Goal: Check status

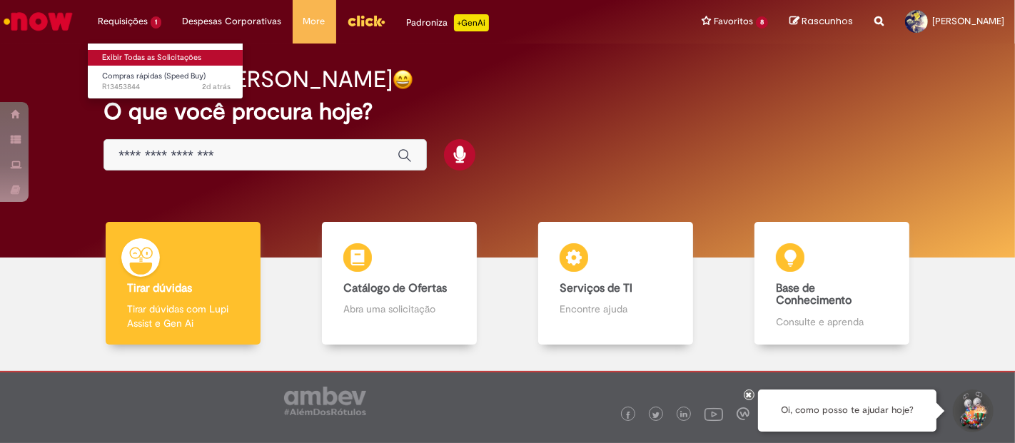
click at [148, 53] on link "Exibir Todas as Solicitações" at bounding box center [166, 58] width 157 height 16
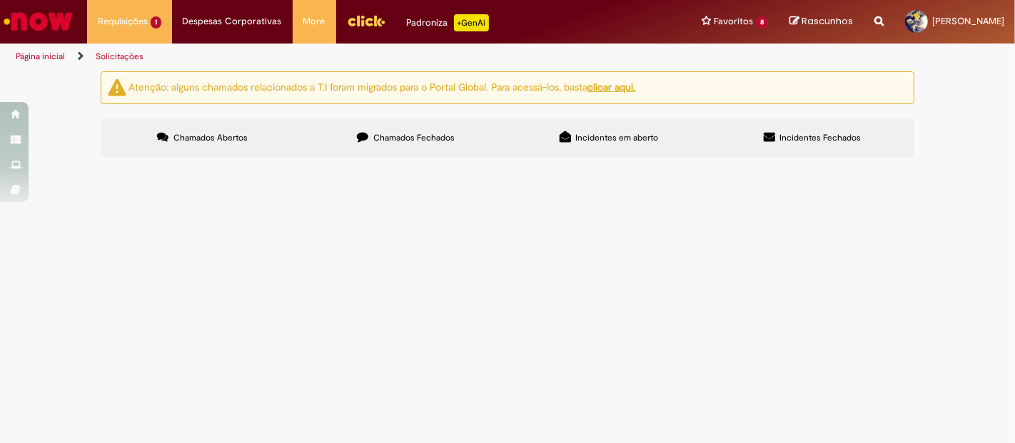
click at [392, 141] on span "Chamados Fechados" at bounding box center [413, 137] width 81 height 11
drag, startPoint x: 290, startPoint y: 357, endPoint x: 55, endPoint y: 362, distance: 234.8
click at [55, 161] on div "Atenção: alguns chamados relacionados a T.I foram migrados para o Portal Global…" at bounding box center [507, 116] width 1015 height 90
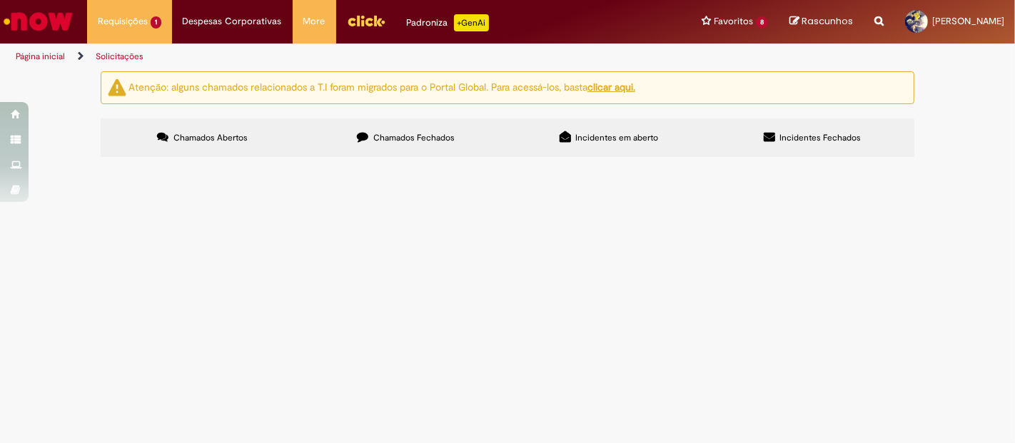
click at [0, 0] on span "Compras rápidas (Speed Buy)" at bounding box center [0, 0] width 0 height 0
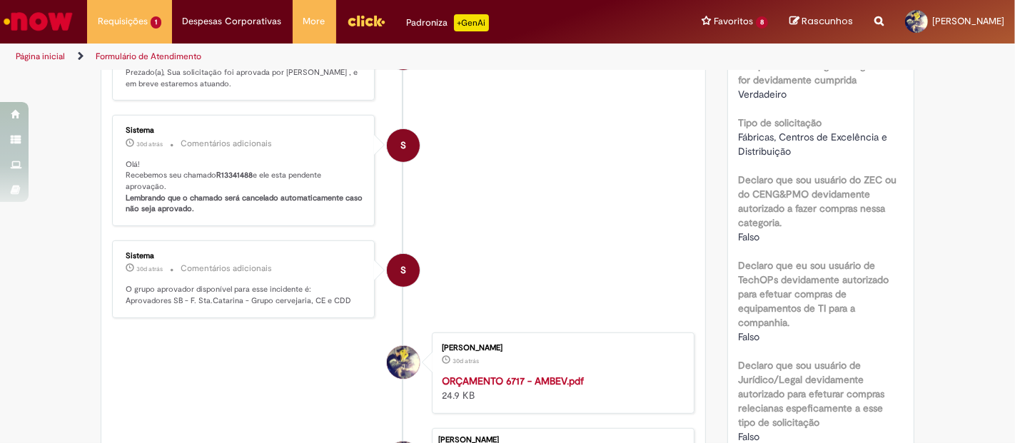
scroll to position [158, 0]
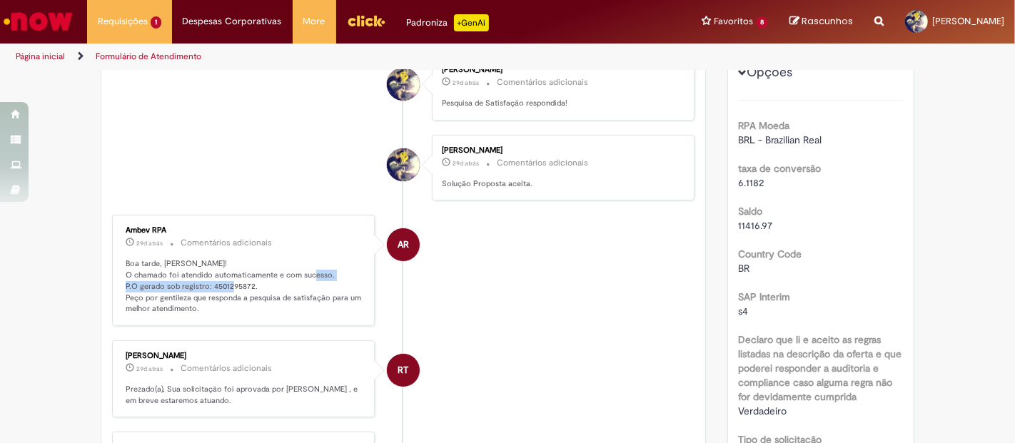
drag, startPoint x: 248, startPoint y: 278, endPoint x: 110, endPoint y: 288, distance: 138.1
click at [116, 288] on div "Ambev RPA 29d atrás 29 dias atrás Comentários adicionais Boa tarde, [PERSON_NAM…" at bounding box center [243, 270] width 254 height 103
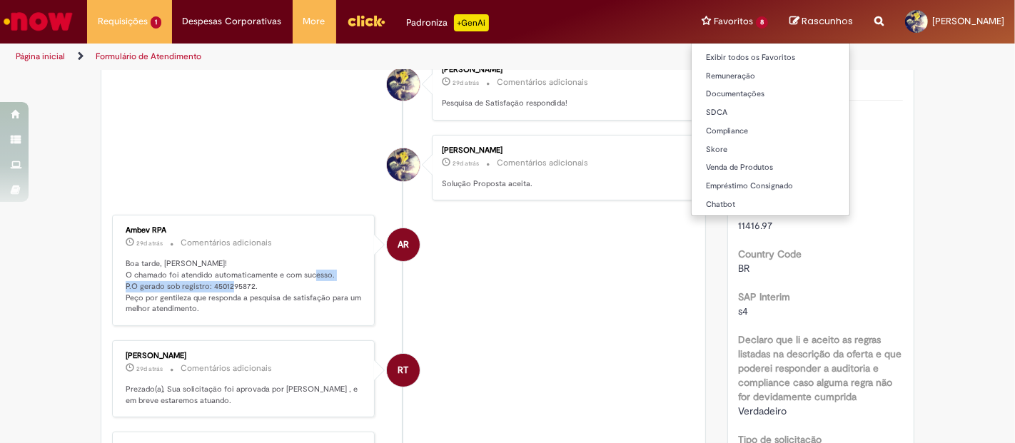
copy p "P.O gerado sob registro: 4501295872."
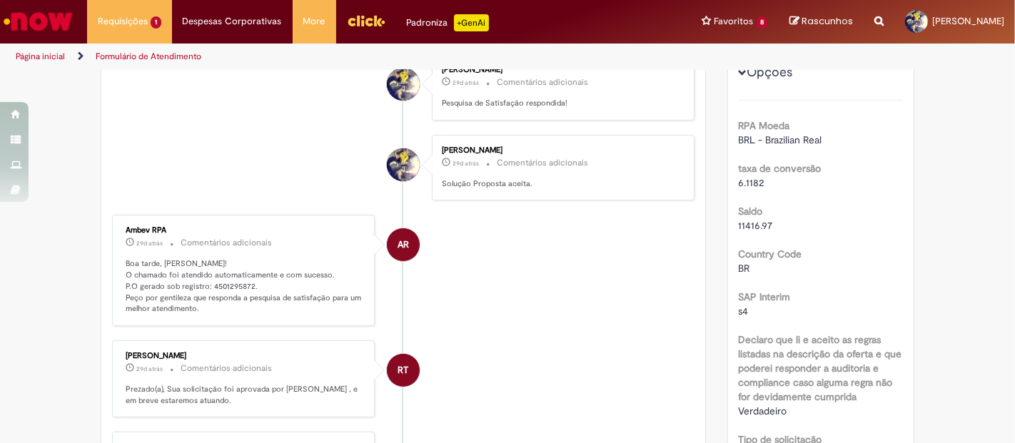
click at [672, 325] on li "AR Ambev RPA 29d atrás 29 dias atrás Comentários adicionais Boa tarde, [PERSON_…" at bounding box center [403, 270] width 582 height 111
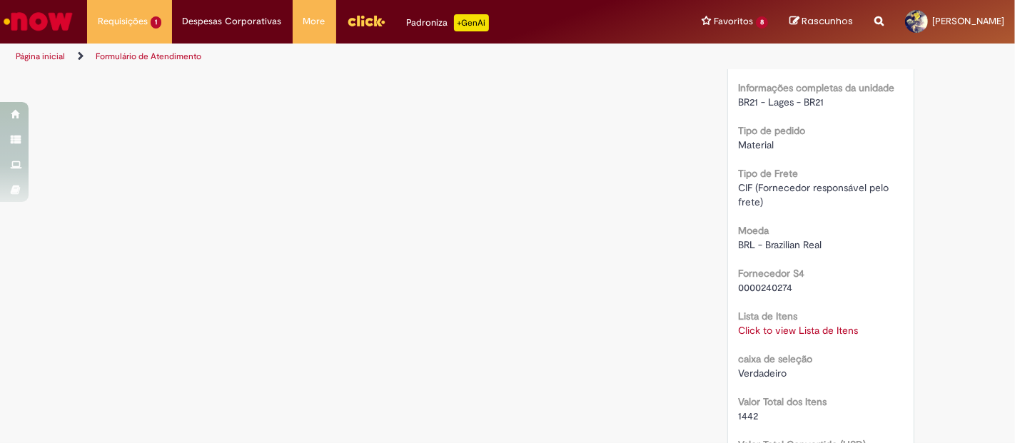
scroll to position [1347, 0]
